Goal: Task Accomplishment & Management: Manage account settings

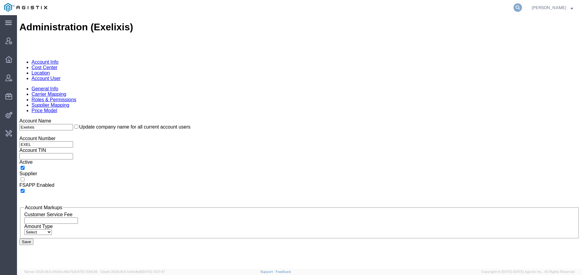
click at [514, 8] on icon at bounding box center [518, 7] width 8 height 8
type input "fedex express"
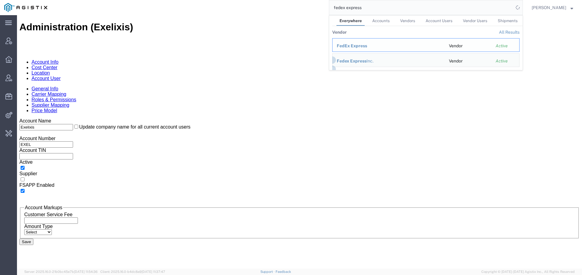
click at [359, 45] on span "FedEx Express" at bounding box center [352, 45] width 30 height 5
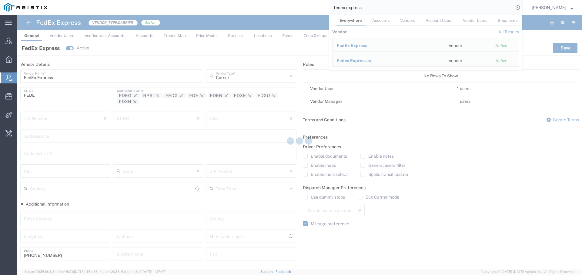
type input "[GEOGRAPHIC_DATA]"
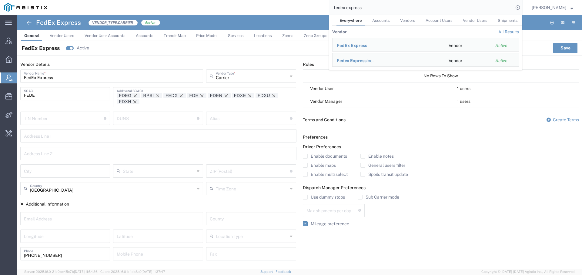
click at [245, 34] on link "Services" at bounding box center [236, 35] width 22 height 11
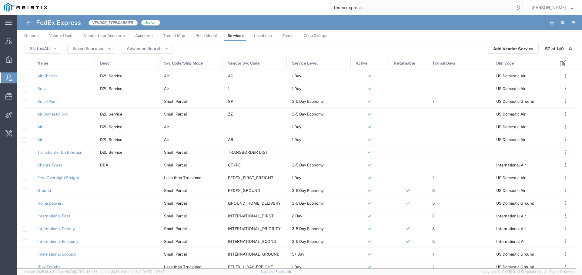
click at [65, 63] on div "Name" at bounding box center [63, 63] width 63 height 13
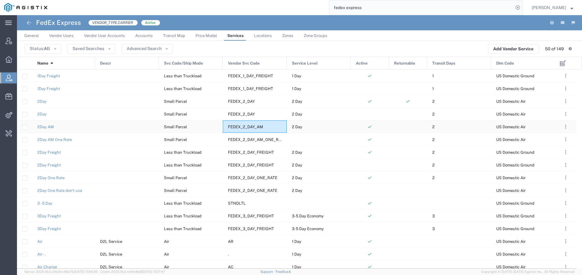
drag, startPoint x: 268, startPoint y: 128, endPoint x: 224, endPoint y: 128, distance: 44.0
click at [224, 128] on div "FEDEX_2_DAY_AM" at bounding box center [255, 126] width 64 height 12
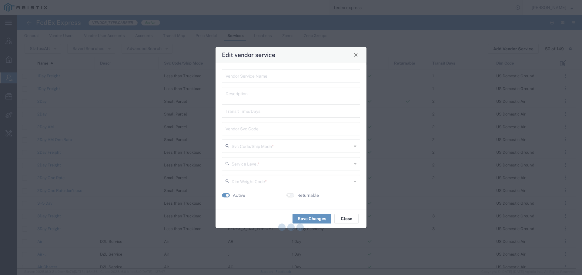
type input "2Day AM"
type input "2"
type input "FEDEX_2_DAY_AM"
type input "Small Parcel"
type input "2 Day"
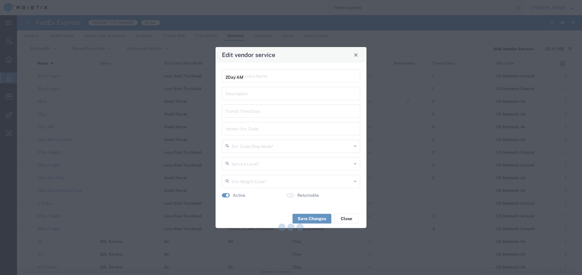
type input "US Domestic Air"
drag, startPoint x: 273, startPoint y: 131, endPoint x: 187, endPoint y: 119, distance: 86.2
click at [187, 119] on div "Edit vendor service 2Day AM Vendor Service Name Description 2 Transit Time/Days…" at bounding box center [291, 137] width 582 height 275
click at [357, 56] on span "Close" at bounding box center [356, 55] width 4 height 4
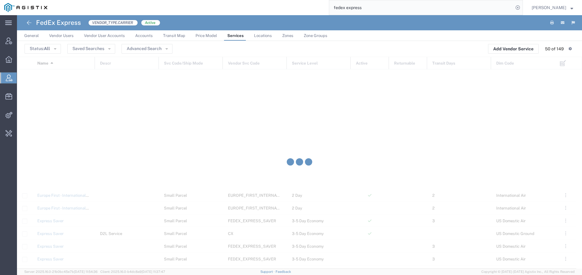
scroll to position [422, 0]
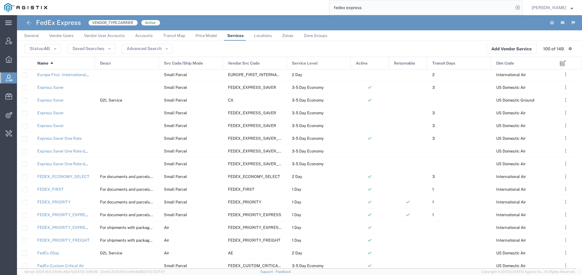
scroll to position [280, 0]
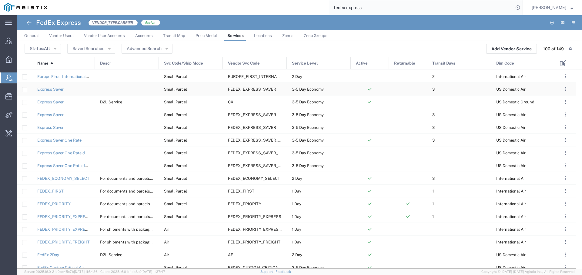
click at [59, 92] on div "Express Saver" at bounding box center [63, 89] width 63 height 12
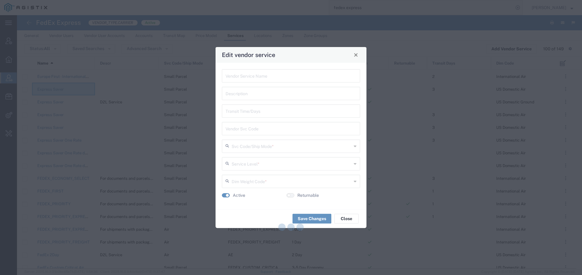
type input "Express Saver"
type input "3"
type input "FEDEX_EXPRESS_SAVER"
type input "Small Parcel"
type input "3-5 Day Economy"
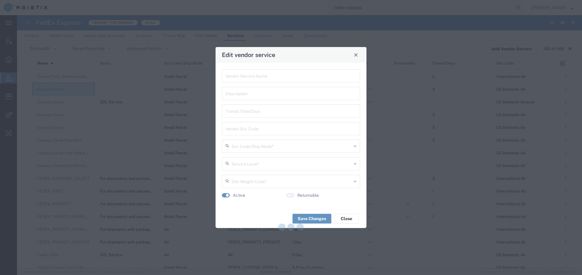
type input "US Domestic Air"
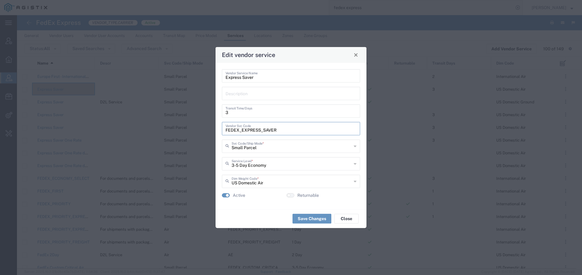
drag, startPoint x: 297, startPoint y: 131, endPoint x: 150, endPoint y: 97, distance: 151.6
click at [150, 97] on div "Edit vendor service Express Saver Vendor Service Name Description 3 Transit Tim…" at bounding box center [291, 137] width 582 height 275
click at [356, 56] on span "Close" at bounding box center [356, 55] width 4 height 4
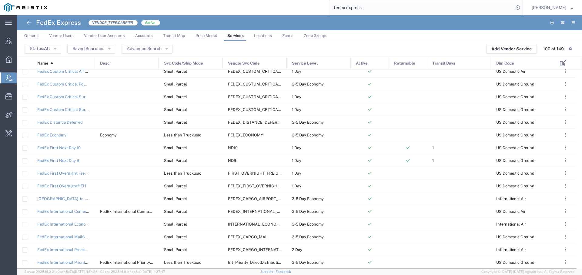
scroll to position [696, 0]
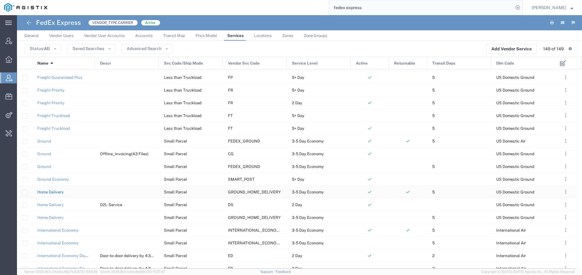
click at [57, 192] on link "Home Delivery" at bounding box center [50, 192] width 26 height 5
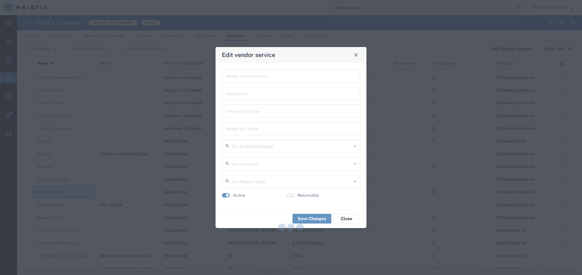
type input "Home Delivery"
type input "5"
type input "GROUND_HOME_DELIVERY"
type input "Small Parcel"
type input "3-5 Day Economy"
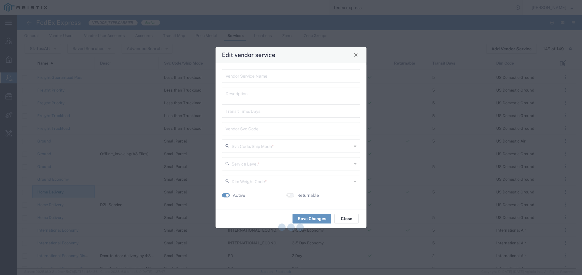
type input "US Domestic Ground"
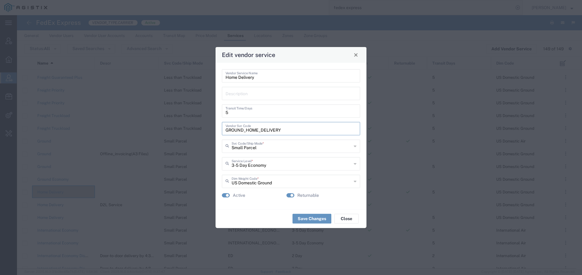
drag, startPoint x: 295, startPoint y: 131, endPoint x: 161, endPoint y: 80, distance: 143.5
click at [161, 80] on div "Edit vendor service Home Delivery Vendor Service Name Description 5 Transit Tim…" at bounding box center [291, 137] width 582 height 275
click at [360, 55] on button "Close" at bounding box center [356, 55] width 8 height 8
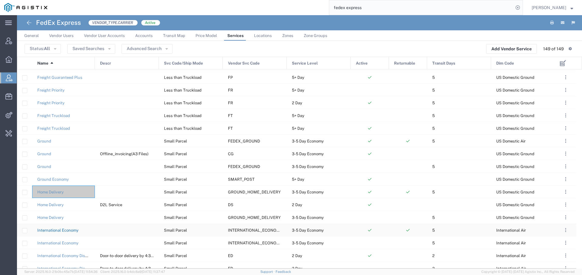
click at [74, 229] on link "International Economy" at bounding box center [57, 230] width 41 height 5
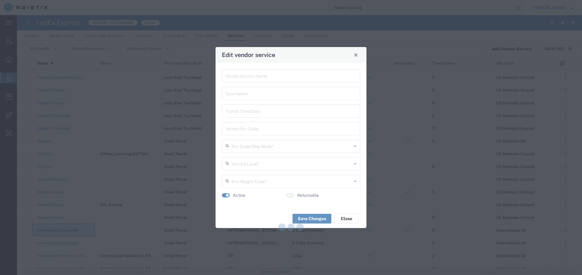
type input "International Economy"
type input "5"
type input "INTERNATIONAL_ECONOMY"
type input "Small Parcel"
type input "3-5 Day Economy"
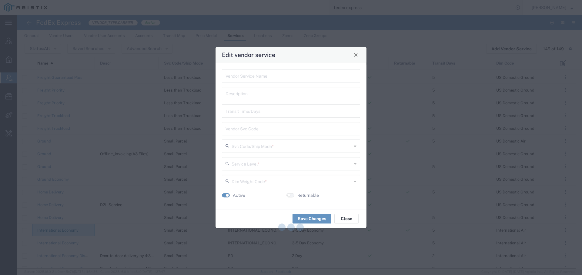
type input "International Air"
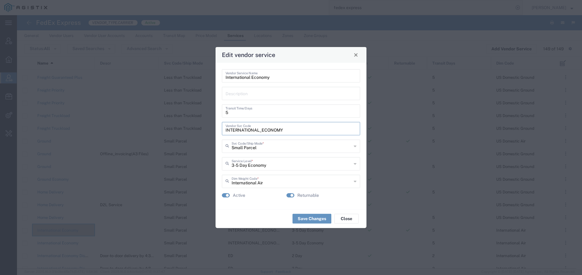
drag, startPoint x: 302, startPoint y: 129, endPoint x: 206, endPoint y: 111, distance: 97.8
click at [206, 111] on div "Edit vendor service International Economy Vendor Service Name Description 5 Tra…" at bounding box center [291, 137] width 582 height 275
click at [356, 58] on button "Close" at bounding box center [356, 55] width 8 height 8
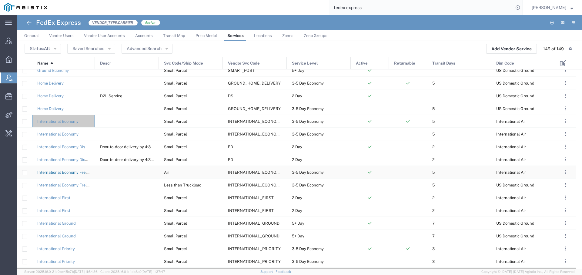
click at [65, 174] on link "International Economy Freight" at bounding box center [65, 172] width 56 height 5
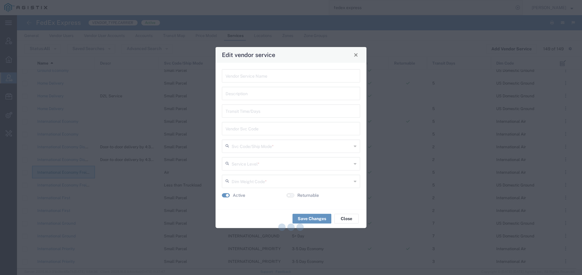
type input "International Economy Freight"
type input "5"
type input "INTERNATIONAL_ECONOMY_FREIGHT"
type input "Air"
type input "3-5 Day Economy"
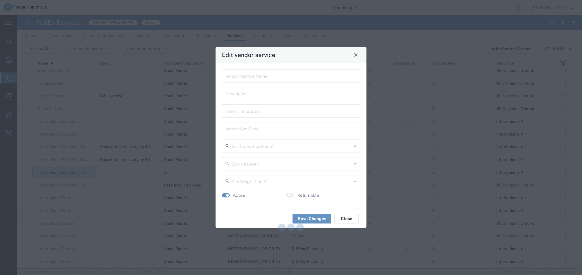
type input "International Air"
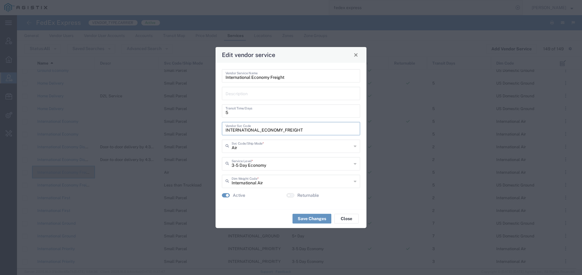
drag, startPoint x: 324, startPoint y: 130, endPoint x: 198, endPoint y: 80, distance: 135.5
click at [198, 80] on div "Edit vendor service International Economy Freight Vendor Service Name Descripti…" at bounding box center [291, 137] width 582 height 275
click at [358, 56] on span "Close" at bounding box center [356, 55] width 4 height 4
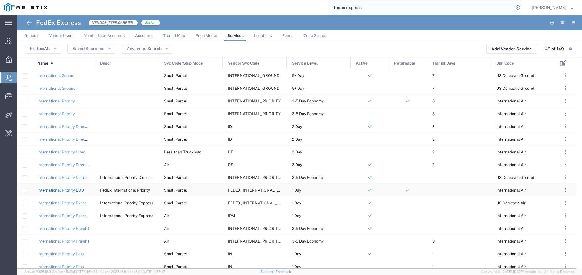
click at [78, 191] on link "International Priority EOD" at bounding box center [60, 190] width 47 height 5
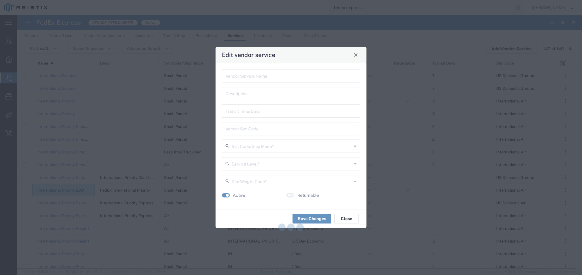
type input "International Priority EOD"
type input "FedEx International Priority"
type input "FEDEX_INTERNATIONAL_PRIORITY"
type input "Small Parcel"
type input "1 Day"
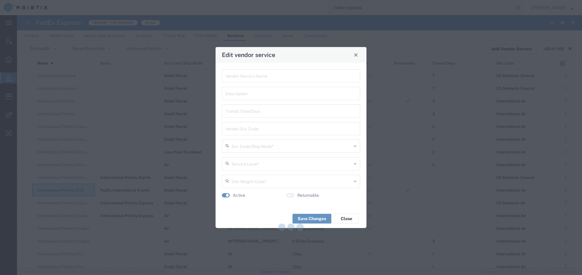
type input "International Air"
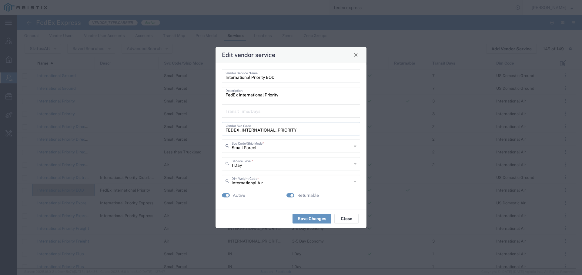
drag, startPoint x: 312, startPoint y: 129, endPoint x: 170, endPoint y: 86, distance: 148.2
click at [170, 86] on div "Edit vendor service International Priority EOD Vendor Service Name FedEx Intern…" at bounding box center [291, 137] width 582 height 275
click at [362, 56] on div "Edit vendor service" at bounding box center [291, 55] width 151 height 16
click at [357, 54] on span "Close" at bounding box center [356, 55] width 4 height 4
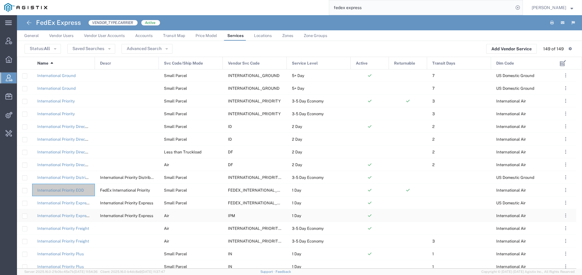
click at [53, 213] on div "International Priority Express" at bounding box center [63, 215] width 63 height 12
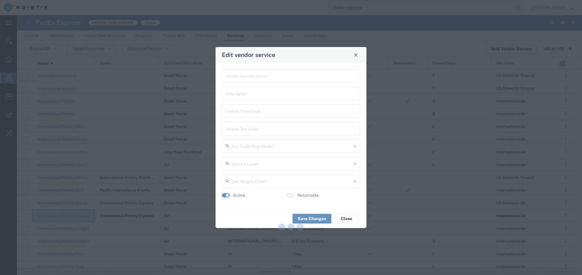
type input "International Priority Express"
type input "IPM"
type input "Air"
type input "1 Day"
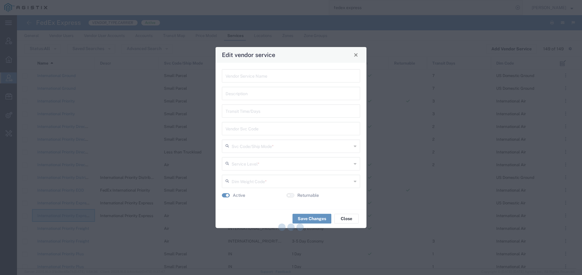
type input "International Air"
click at [359, 56] on button "Close" at bounding box center [356, 55] width 8 height 8
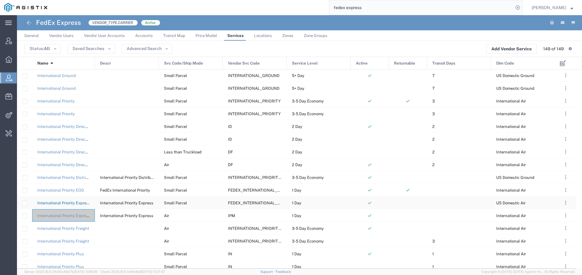
click at [55, 204] on link "International Priority Express" at bounding box center [63, 203] width 53 height 5
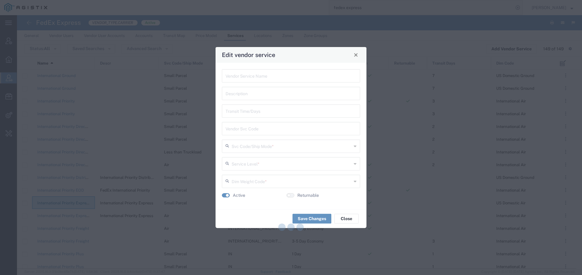
type input "International Priority Express"
type input "FEDEX_INTERNATIONAL_PRIORITY_EXPRESS"
type input "Small Parcel"
type input "1 Day"
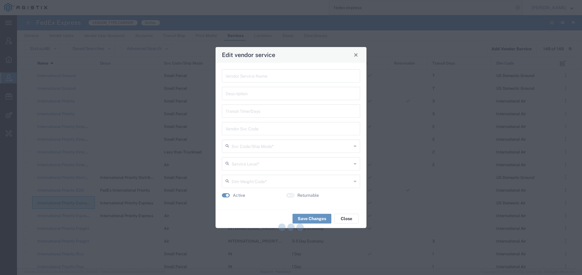
type input "US Domestic Air"
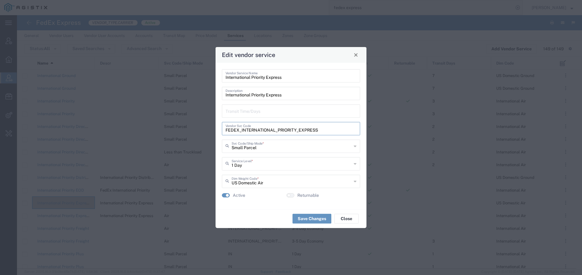
drag, startPoint x: 327, startPoint y: 131, endPoint x: 161, endPoint y: 70, distance: 176.6
click at [163, 70] on div "Edit vendor service International Priority Express Vendor Service Name Internat…" at bounding box center [291, 137] width 582 height 275
click at [359, 56] on button "Close" at bounding box center [356, 55] width 8 height 8
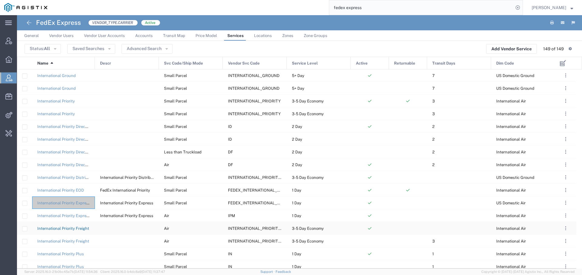
click at [57, 229] on link "International Priority Freight" at bounding box center [63, 228] width 52 height 5
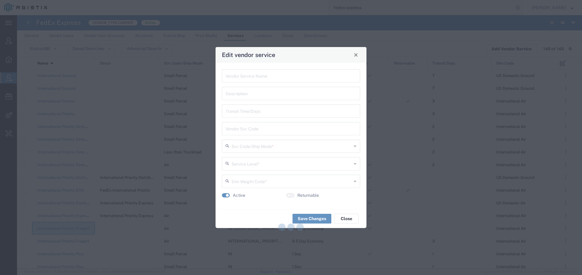
type input "International Priority Freight"
type input "INTERNATIONAL_PRIORITY_FREIGHT"
type input "Air"
type input "3-5 Day Economy"
type input "International Air"
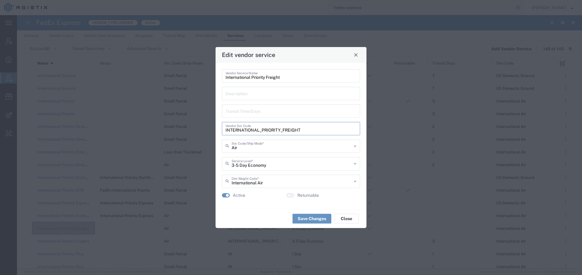
drag, startPoint x: 318, startPoint y: 130, endPoint x: 181, endPoint y: 88, distance: 143.3
click at [181, 88] on div "Edit vendor service International Priority Freight Vendor Service Name Descript…" at bounding box center [291, 137] width 582 height 275
click at [358, 56] on span "Close" at bounding box center [356, 55] width 4 height 4
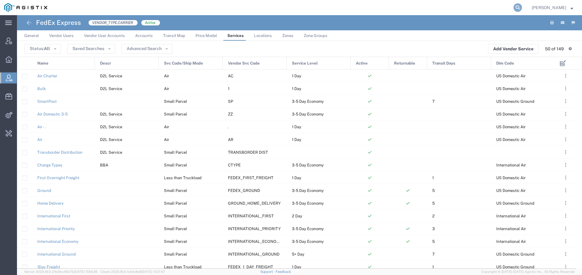
click at [515, 5] on icon at bounding box center [518, 7] width 8 height 8
type input "buhbli"
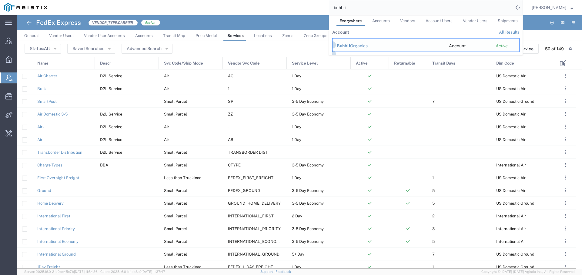
click at [359, 46] on div "Buhbli Organics" at bounding box center [389, 46] width 104 height 6
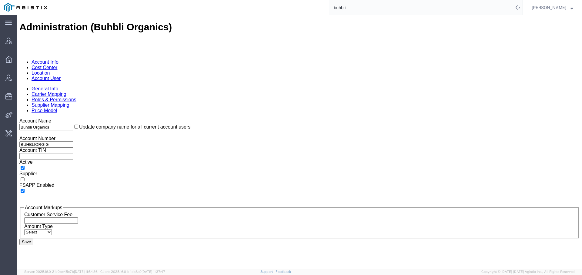
click at [61, 76] on link "Account User" at bounding box center [46, 78] width 29 height 5
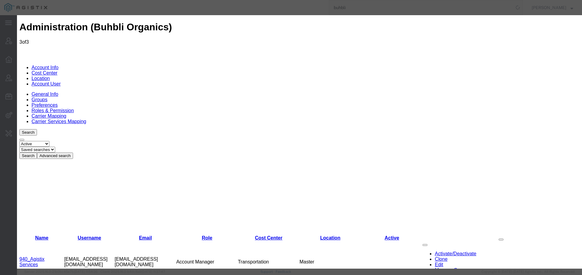
select select "COSTCENTER"
select select "66651"
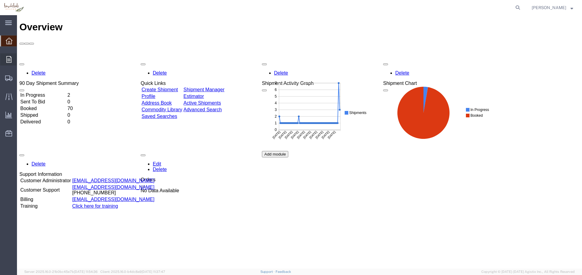
click at [12, 60] on div at bounding box center [8, 59] width 17 height 12
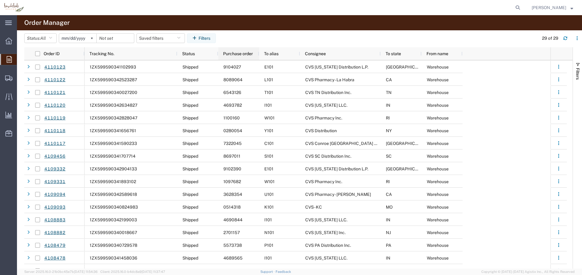
click at [236, 50] on div "Purchase order" at bounding box center [240, 54] width 34 height 10
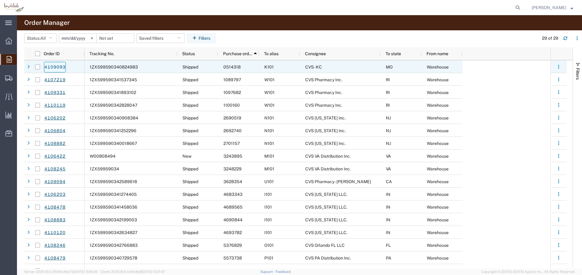
click at [59, 69] on link "4109093" at bounding box center [55, 67] width 22 height 11
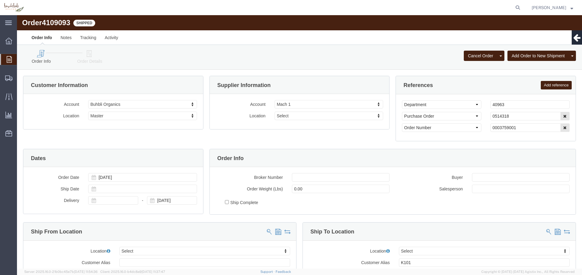
select select
click icon
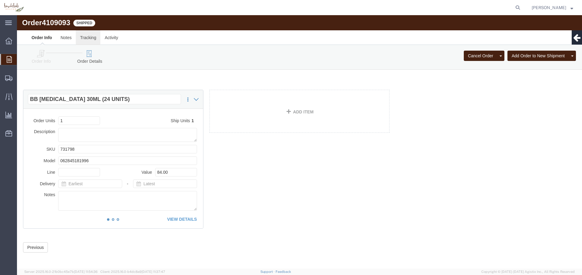
click link "Tracking"
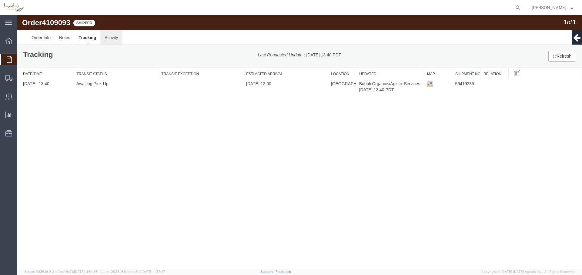
click at [109, 40] on link "Activity" at bounding box center [111, 37] width 22 height 15
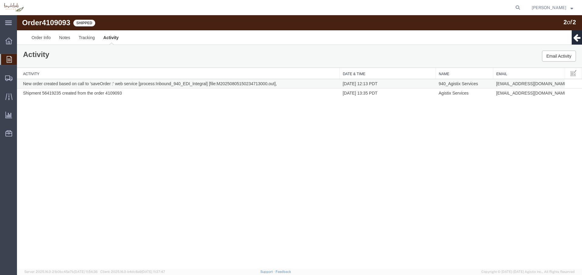
drag, startPoint x: 387, startPoint y: 84, endPoint x: 365, endPoint y: 85, distance: 22.2
click at [365, 85] on td "[DATE] 12:13 PDT" at bounding box center [388, 83] width 96 height 9
click at [12, 60] on div at bounding box center [8, 59] width 17 height 11
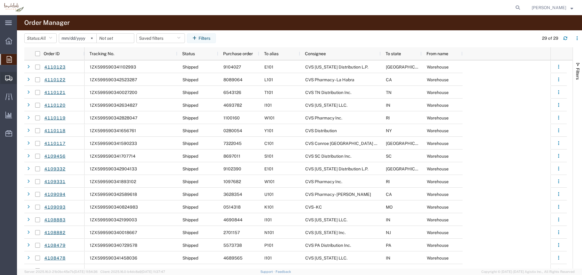
click at [12, 80] on icon at bounding box center [8, 78] width 7 height 5
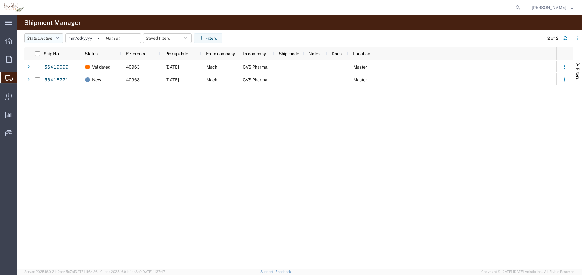
click at [51, 40] on span "Active" at bounding box center [46, 38] width 12 height 5
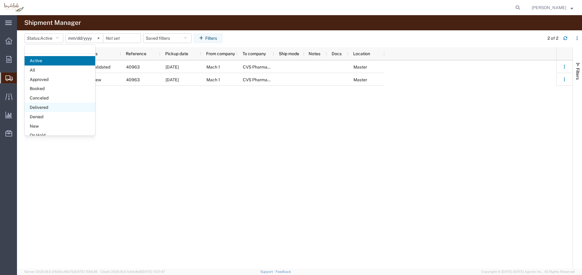
click at [59, 110] on span "Delivered" at bounding box center [60, 107] width 71 height 9
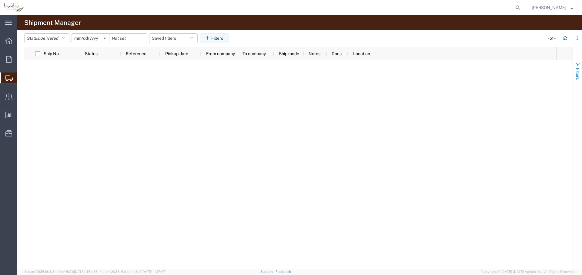
click at [578, 67] on button "Filters" at bounding box center [577, 71] width 9 height 33
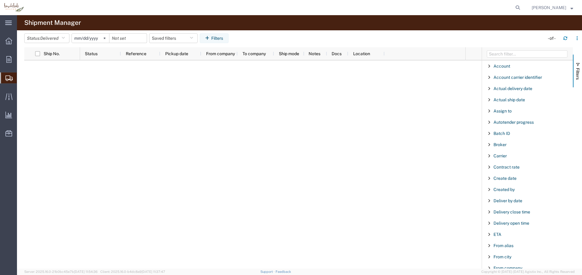
click at [57, 44] on agx-table-filter-chips "Status: Delivered Active All Approved Booked Canceled Delivered Denied New On H…" at bounding box center [282, 40] width 517 height 14
click at [52, 40] on span "Delivered" at bounding box center [49, 38] width 18 height 5
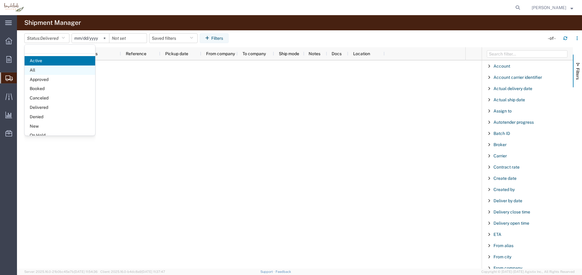
click at [42, 70] on span "All" at bounding box center [60, 70] width 71 height 9
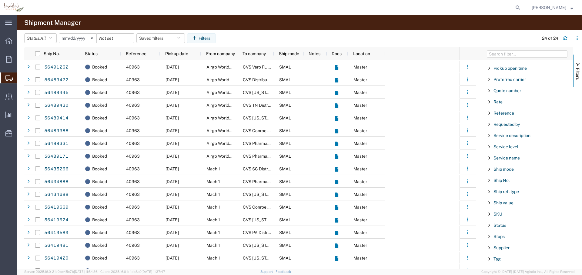
scroll to position [524, 0]
click at [507, 210] on div "To state" at bounding box center [527, 215] width 91 height 11
click at [511, 241] on input "Filter List 66 Filters" at bounding box center [529, 246] width 79 height 10
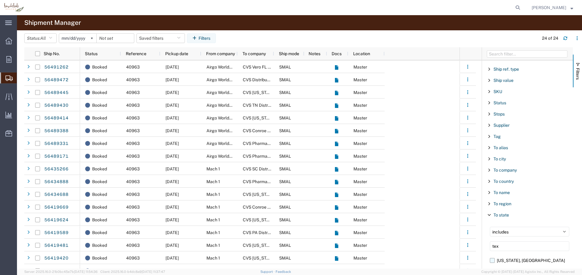
type input "tex"
click at [494, 256] on label "[US_STATE], [GEOGRAPHIC_DATA]" at bounding box center [529, 260] width 79 height 9
click at [0, 0] on input "[US_STATE], [GEOGRAPHIC_DATA]" at bounding box center [0, 0] width 0 height 0
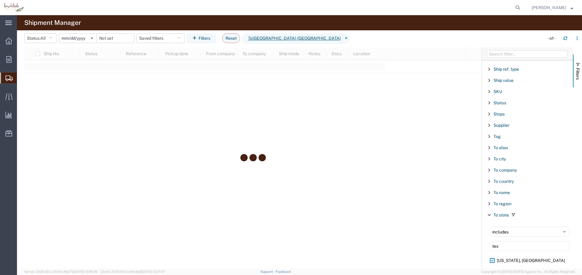
click at [299, 99] on div at bounding box center [253, 157] width 458 height 221
click at [198, 109] on div at bounding box center [253, 157] width 458 height 221
click at [12, 97] on icon at bounding box center [8, 96] width 7 height 7
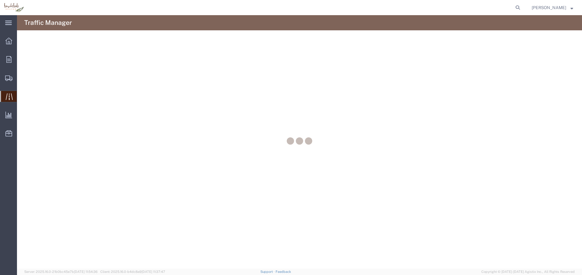
click at [11, 101] on div at bounding box center [8, 96] width 17 height 11
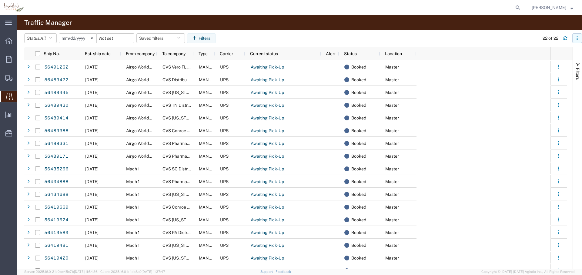
click at [578, 39] on icon "button" at bounding box center [577, 38] width 4 height 4
click at [547, 80] on agx-table-column-manager-action "Manage columns" at bounding box center [546, 78] width 34 height 12
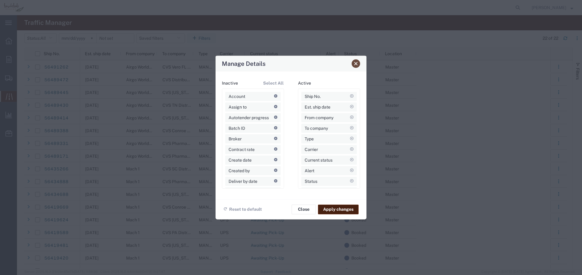
click at [355, 66] on span "Close" at bounding box center [356, 64] width 4 height 4
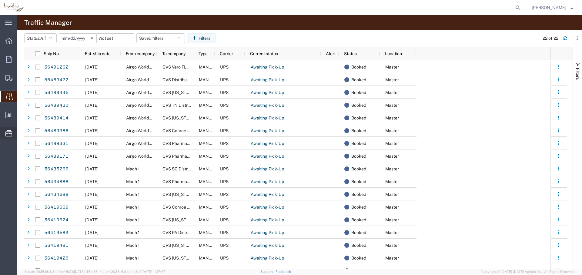
click at [0, 0] on span "Tags Manager" at bounding box center [0, 0] width 0 height 0
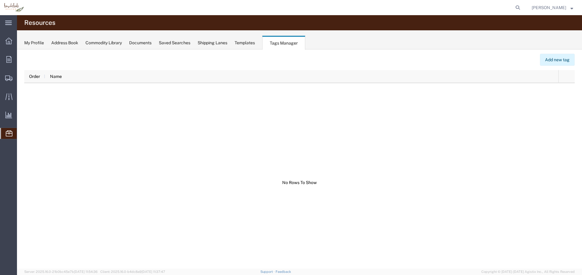
click at [554, 59] on button "Add new tag" at bounding box center [557, 60] width 35 height 12
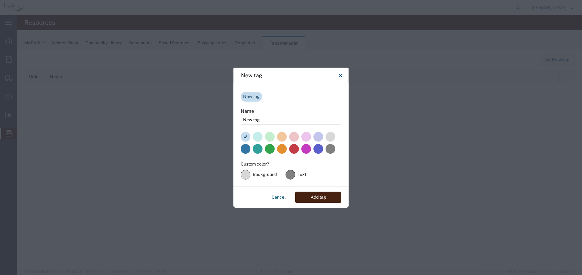
drag, startPoint x: 268, startPoint y: 120, endPoint x: 217, endPoint y: 113, distance: 52.0
click at [217, 113] on div "New tag New tag Name New tag Custom color? #d8d8d8 Background #808080 Text Canc…" at bounding box center [291, 137] width 582 height 275
type input "U"
type input "Hot"
click at [297, 147] on label at bounding box center [294, 149] width 10 height 10
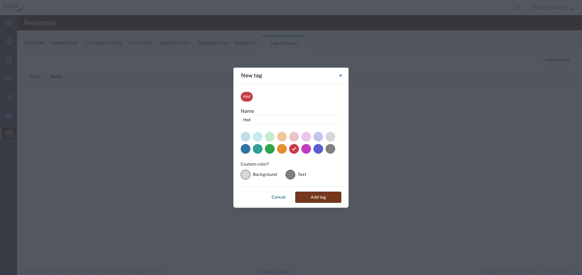
click at [317, 198] on button "Add tag" at bounding box center [318, 197] width 46 height 11
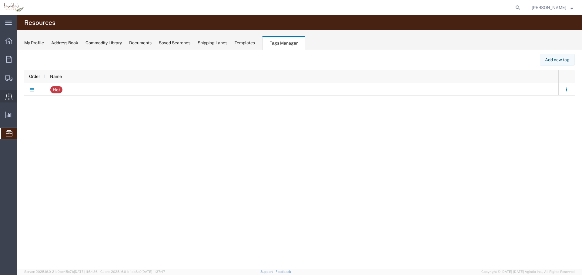
click at [7, 95] on icon at bounding box center [8, 96] width 7 height 7
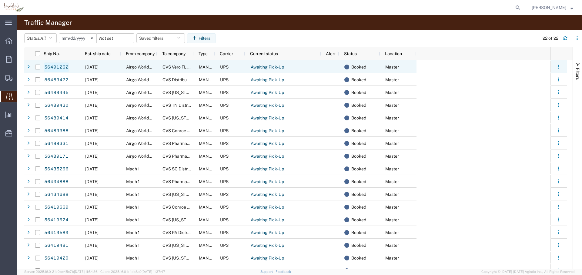
click at [58, 64] on link "56491262" at bounding box center [56, 67] width 25 height 10
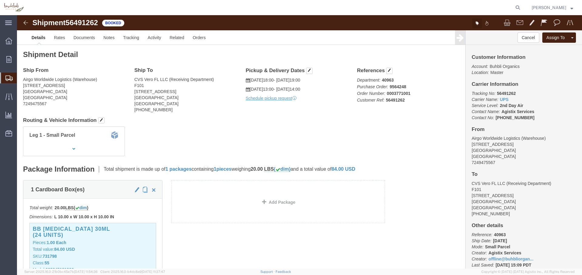
click icon "button"
click div "Hot"
click at [8, 93] on icon at bounding box center [8, 96] width 7 height 7
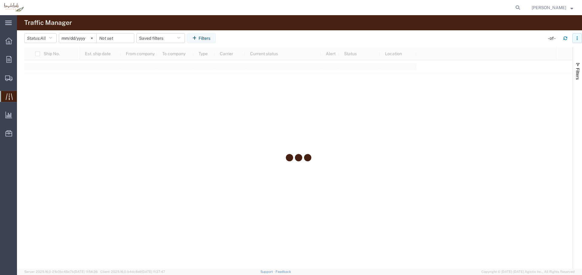
click at [580, 39] on button "button" at bounding box center [578, 38] width 10 height 10
click at [546, 82] on agx-table-column-manager-action "Manage columns" at bounding box center [546, 78] width 34 height 12
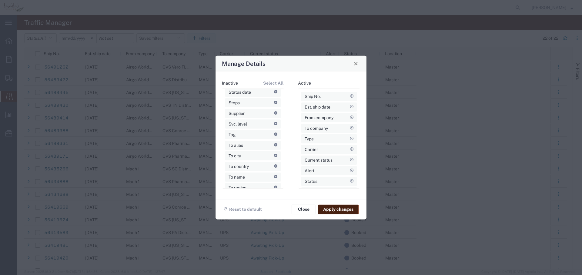
scroll to position [432, 0]
drag, startPoint x: 247, startPoint y: 131, endPoint x: 318, endPoint y: 134, distance: 71.7
click at [334, 210] on button "Apply changes" at bounding box center [338, 209] width 41 height 10
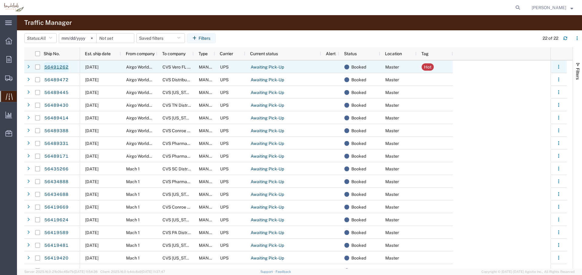
click at [58, 66] on link "56491262" at bounding box center [56, 67] width 25 height 10
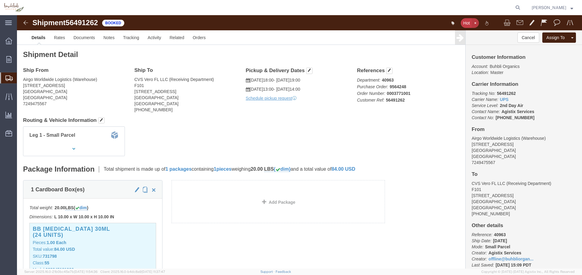
click icon "button"
click span
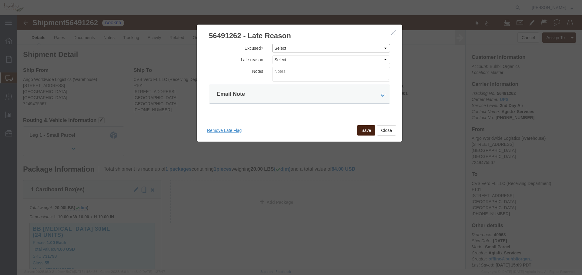
click select "Select Excused Not Excused"
click select "Select Bad Carrier Data Carrier Admin Error Delay Accident Driver Error Lack of…"
click icon "button"
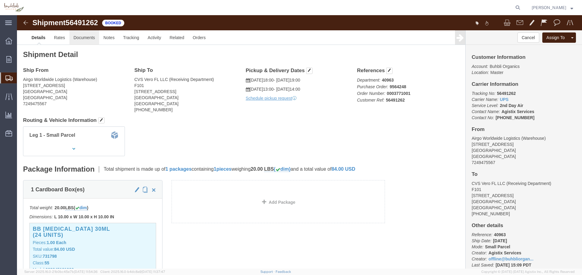
click link "Documents"
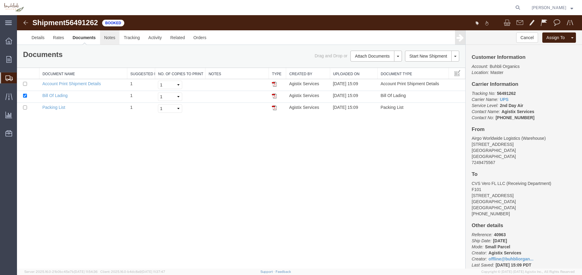
click at [110, 36] on link "Notes" at bounding box center [110, 37] width 20 height 15
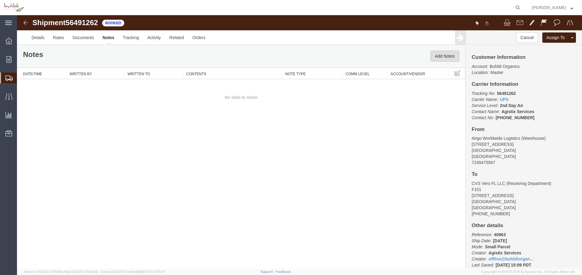
click at [440, 53] on button "Add Notes" at bounding box center [445, 56] width 29 height 11
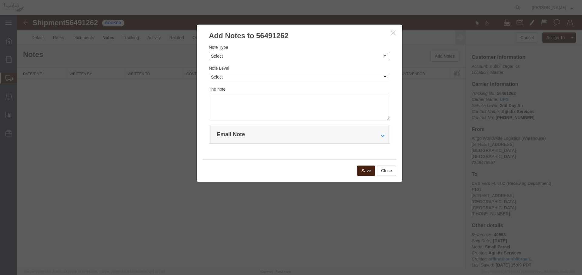
click at [285, 56] on select "Select Approval Bid Notes Carrier Change Notes Claim Notes Content Hazmat Notes…" at bounding box center [299, 56] width 181 height 8
click at [233, 50] on div "Note Type Select Approval Bid Notes Carrier Change Notes Claim Notes Content Ha…" at bounding box center [299, 52] width 181 height 16
click at [259, 53] on select "Select Approval Bid Notes Carrier Change Notes Claim Notes Content Hazmat Notes…" at bounding box center [299, 56] width 181 height 8
select select "CLAIM_NOTES"
click at [394, 34] on icon "button" at bounding box center [393, 32] width 5 height 5
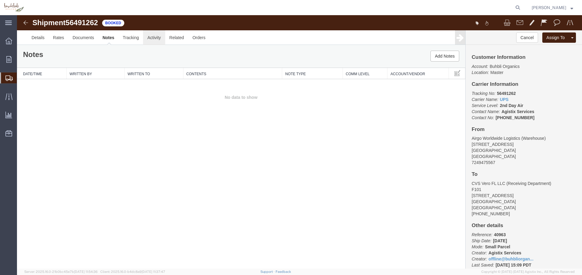
click at [156, 37] on link "Activity" at bounding box center [154, 37] width 22 height 15
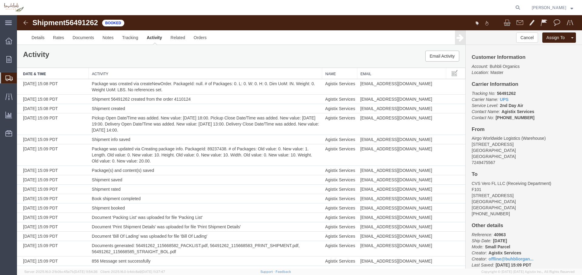
scroll to position [29, 0]
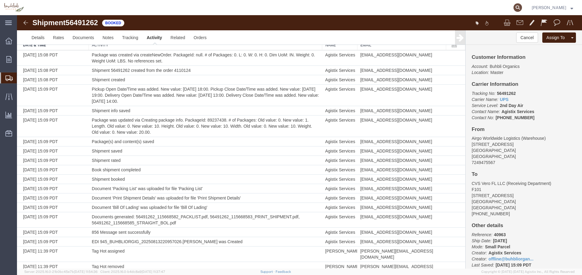
click at [518, 9] on icon at bounding box center [518, 7] width 8 height 8
click at [371, 8] on input "search" at bounding box center [421, 7] width 184 height 15
click at [6, 63] on div at bounding box center [8, 59] width 17 height 12
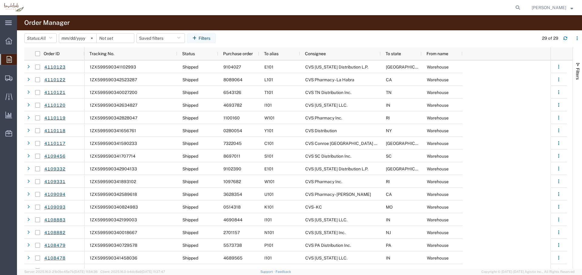
click at [255, 37] on agx-table-filter-chips "Status: All All Cancelled Orders New Orders Updated Orders [DATE] Saved filters…" at bounding box center [280, 40] width 512 height 14
click at [252, 36] on agx-table-filter-chips "Status: All All Cancelled Orders New Orders Updated Orders [DATE] Saved filters…" at bounding box center [280, 40] width 512 height 14
